Goal: Task Accomplishment & Management: Use online tool/utility

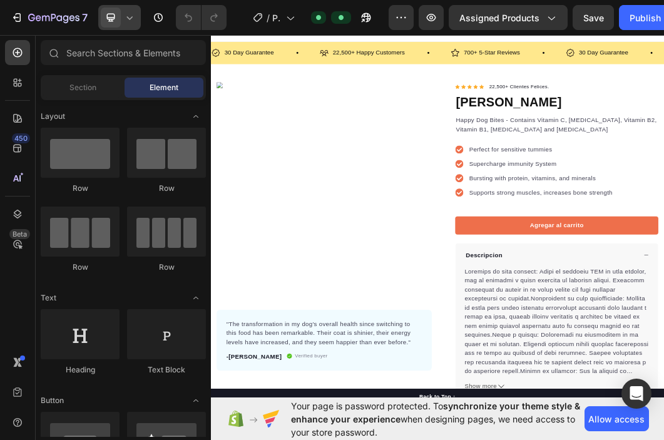
click at [128, 23] on icon at bounding box center [129, 17] width 13 height 13
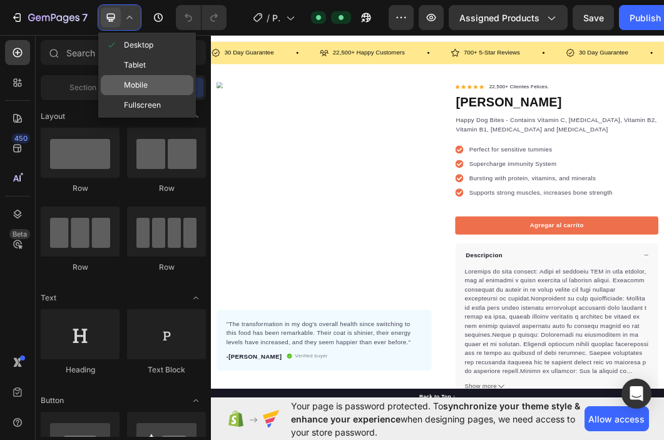
click at [138, 86] on span "Mobile" at bounding box center [136, 85] width 24 height 13
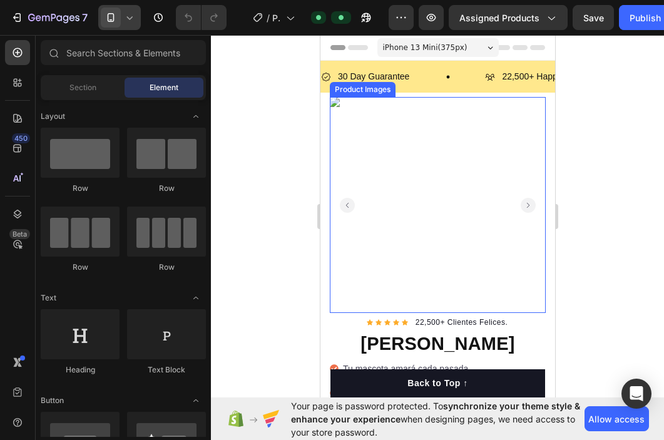
click at [424, 190] on img at bounding box center [437, 205] width 216 height 216
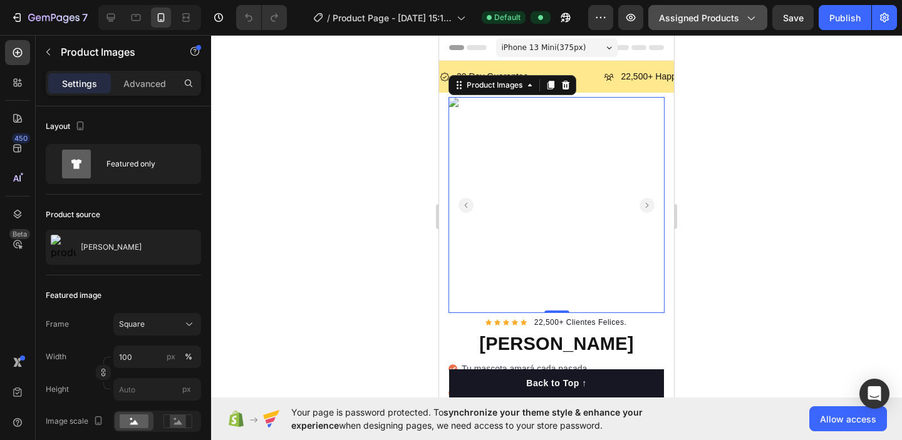
click at [664, 21] on span "Assigned Products" at bounding box center [699, 17] width 80 height 13
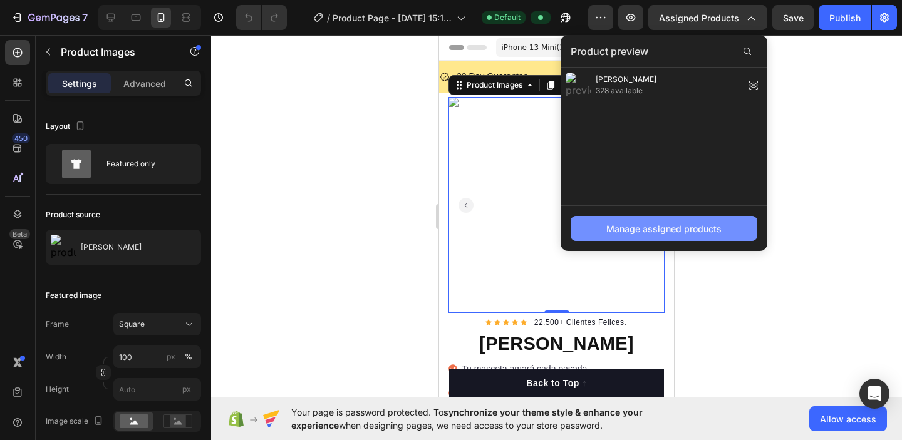
click at [664, 220] on button "Manage assigned products" at bounding box center [664, 228] width 187 height 25
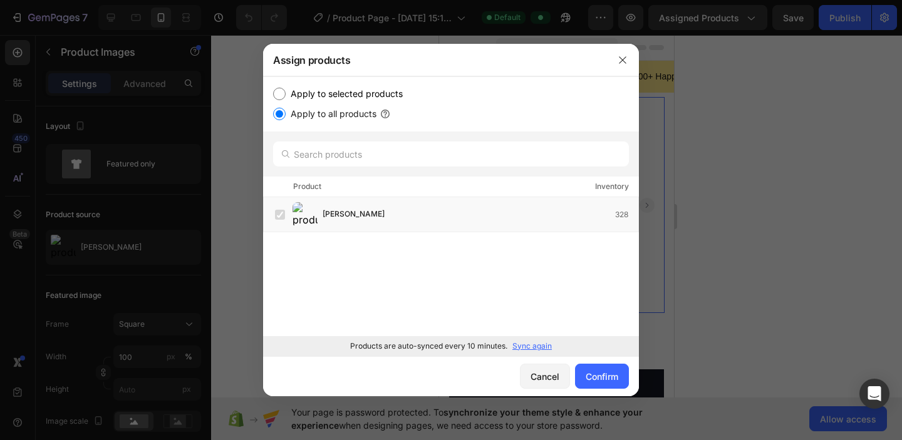
click at [534, 346] on p "Sync again" at bounding box center [531, 346] width 39 height 11
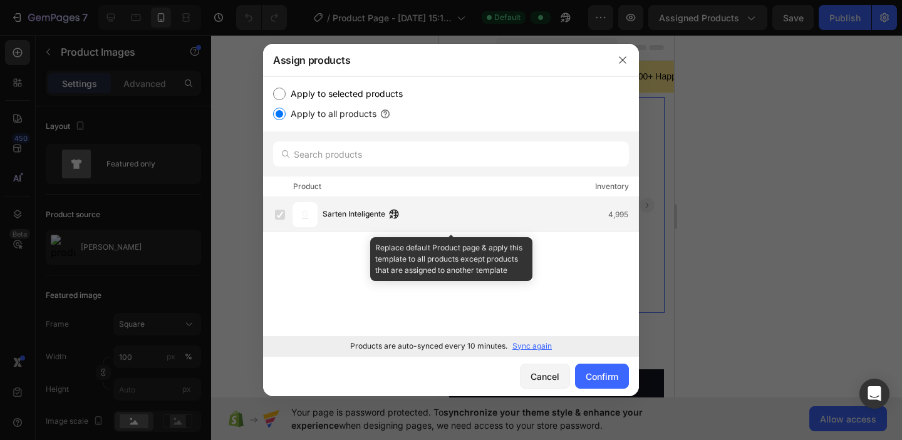
click at [281, 214] on label at bounding box center [280, 215] width 10 height 10
click at [285, 219] on label at bounding box center [280, 215] width 10 height 10
click at [279, 211] on label at bounding box center [280, 215] width 10 height 10
click at [307, 220] on img at bounding box center [304, 214] width 25 height 25
click at [353, 212] on span "Sarten Inteligente" at bounding box center [354, 215] width 63 height 14
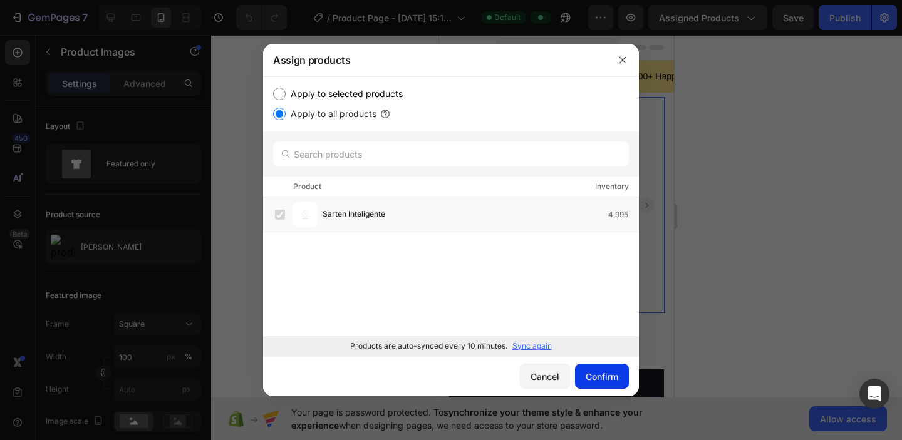
click at [604, 375] on div "Confirm" at bounding box center [602, 376] width 33 height 13
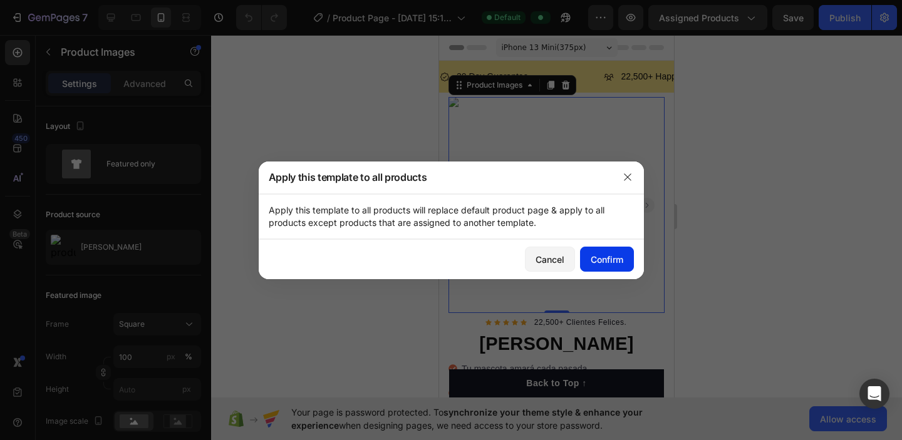
click at [601, 264] on div "Confirm" at bounding box center [607, 259] width 33 height 13
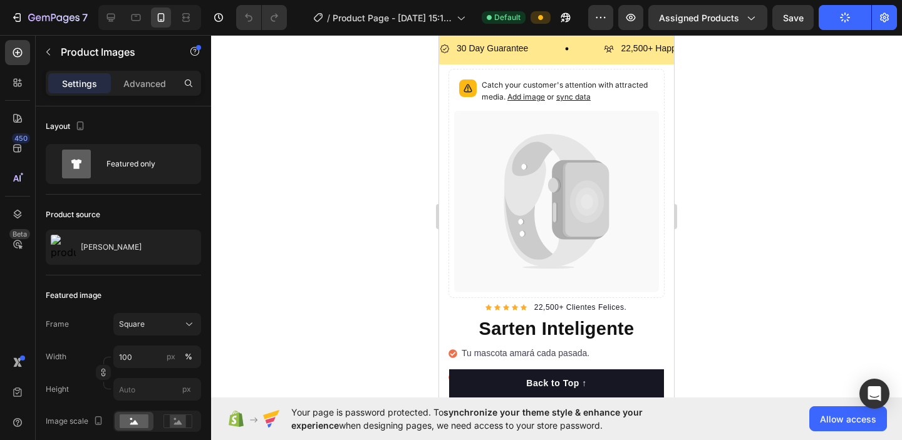
scroll to position [29, 0]
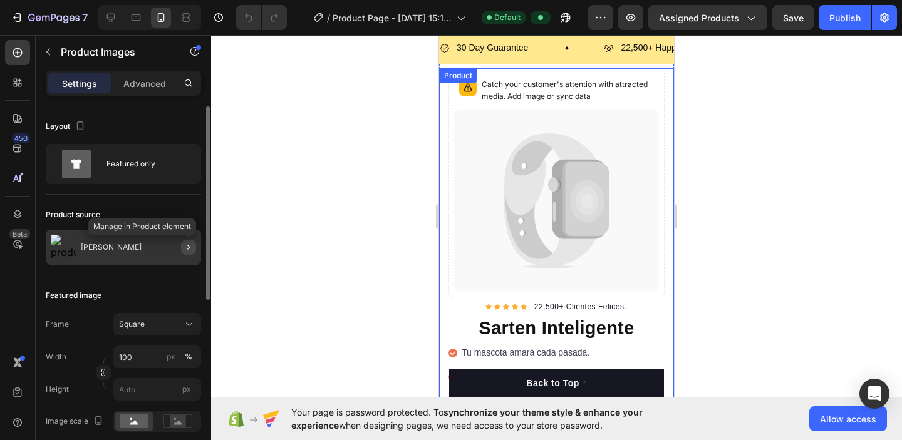
click at [187, 247] on icon "button" at bounding box center [188, 247] width 10 height 10
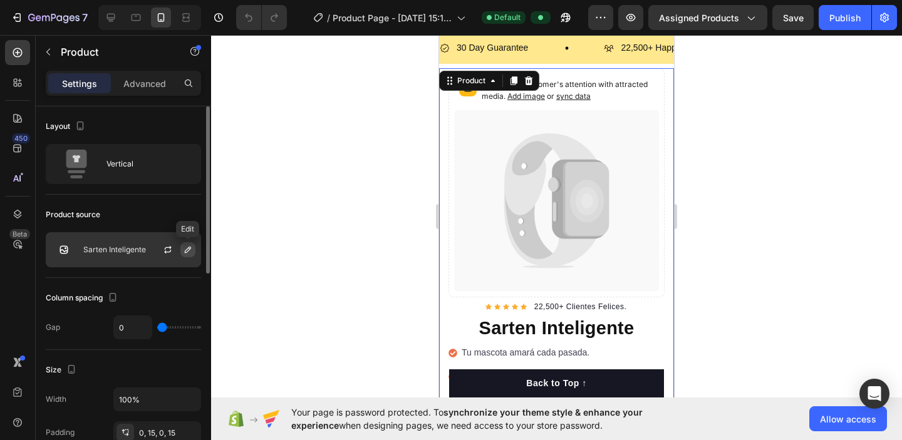
click at [188, 250] on icon "button" at bounding box center [188, 250] width 6 height 6
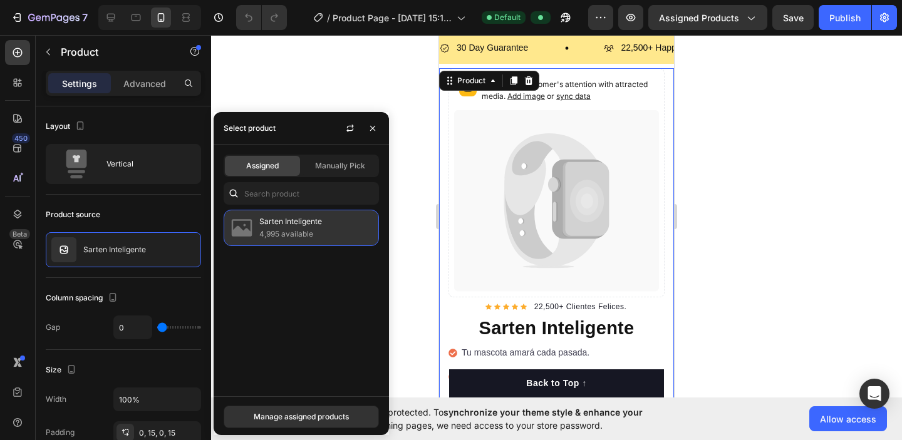
click at [274, 232] on p "4,995 available" at bounding box center [316, 234] width 114 height 13
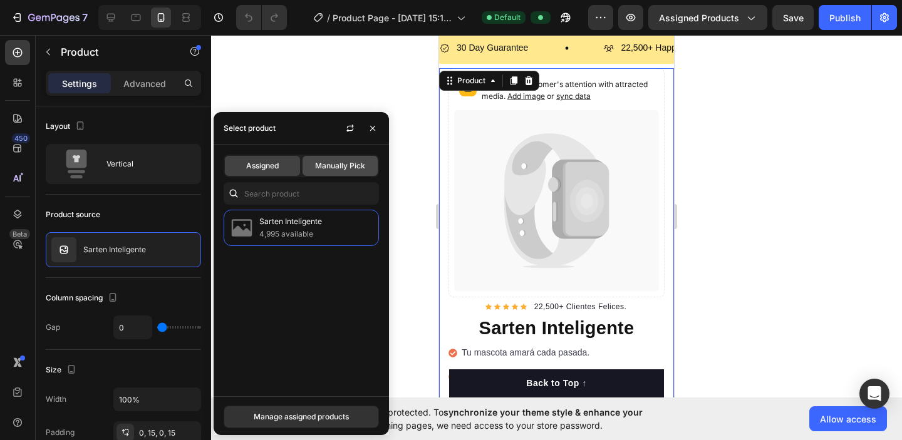
click at [329, 164] on span "Manually Pick" at bounding box center [340, 165] width 50 height 11
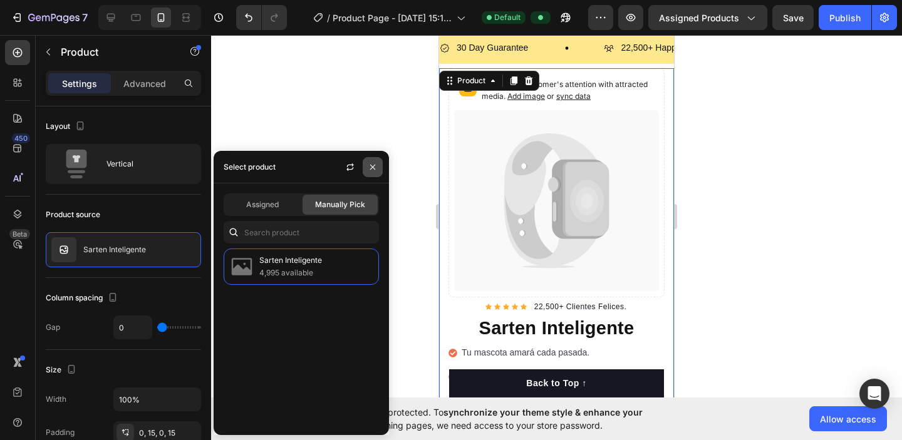
click at [368, 159] on button "button" at bounding box center [373, 167] width 20 height 20
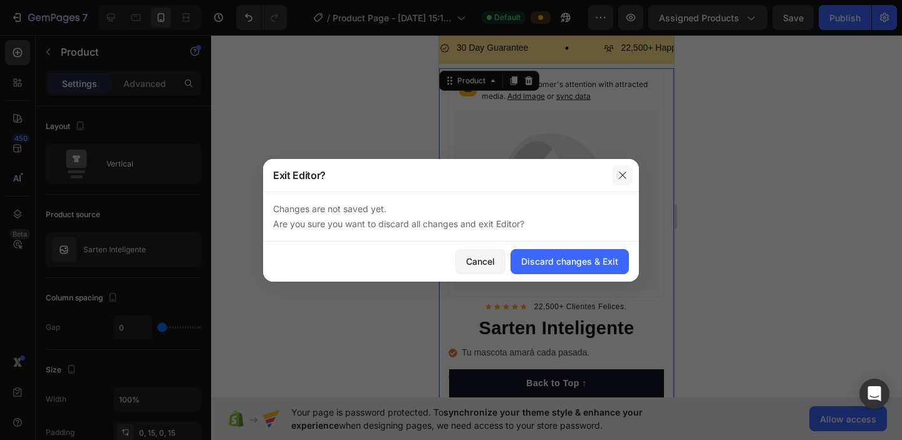
click at [624, 178] on icon "button" at bounding box center [622, 175] width 10 height 10
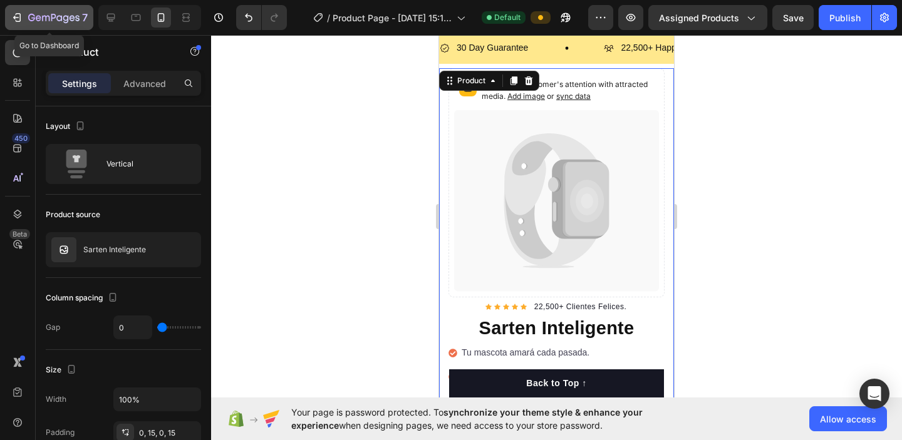
click at [69, 23] on icon "button" at bounding box center [53, 18] width 51 height 11
